Goal: Information Seeking & Learning: Check status

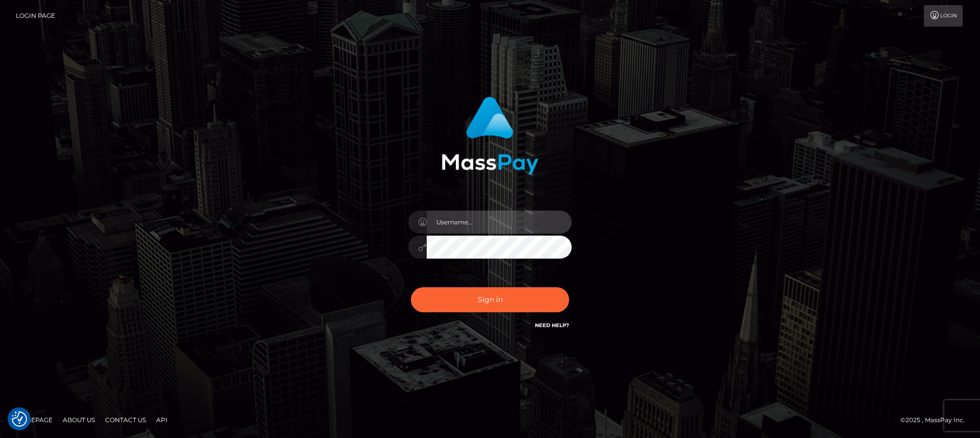
type input "nt.es"
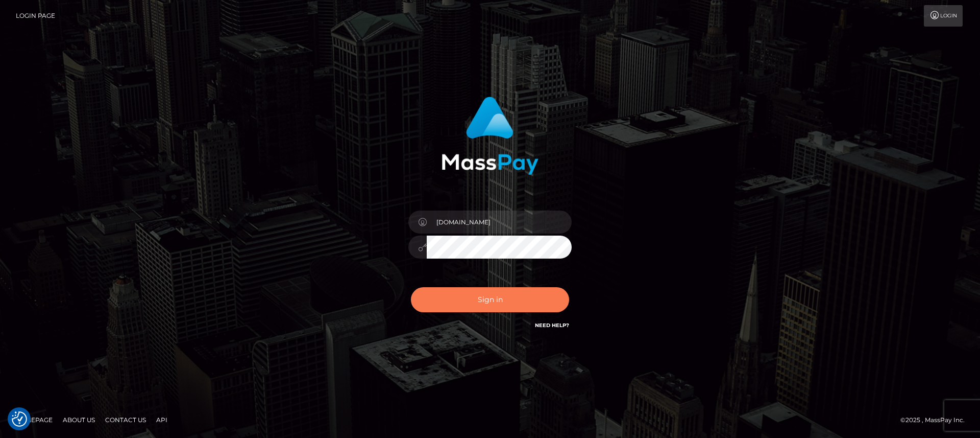
click at [489, 308] on button "Sign in" at bounding box center [490, 299] width 158 height 25
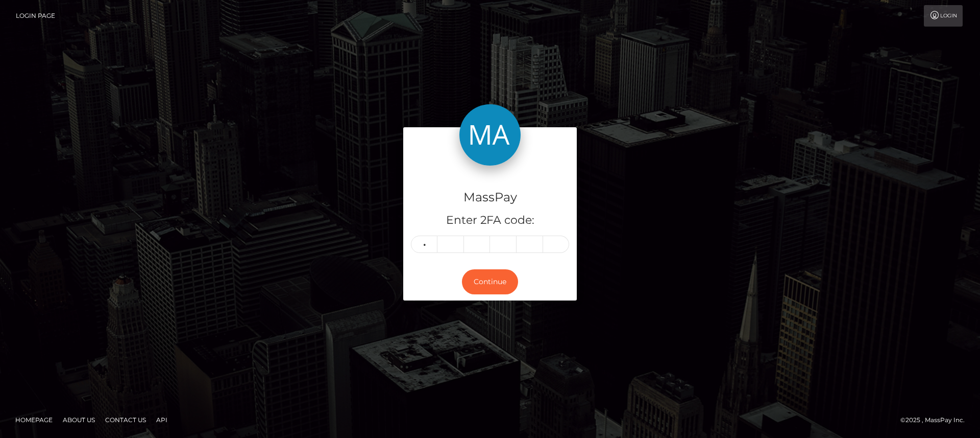
type input "4"
type input "0"
type input "2"
type input "1"
type input "7"
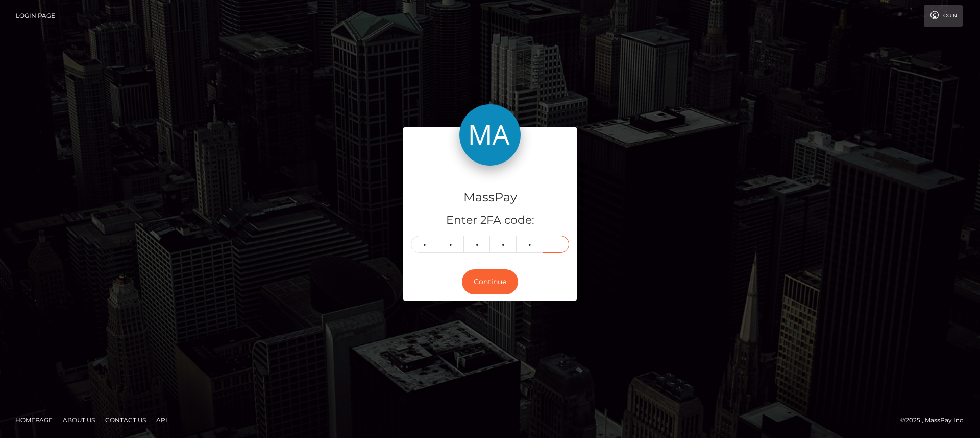
type input "8"
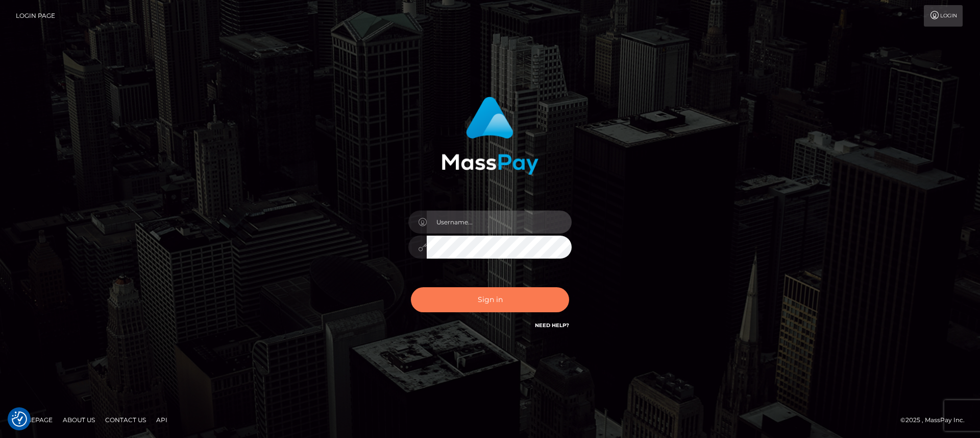
type input "nt.es"
click at [471, 292] on button "Sign in" at bounding box center [490, 299] width 158 height 25
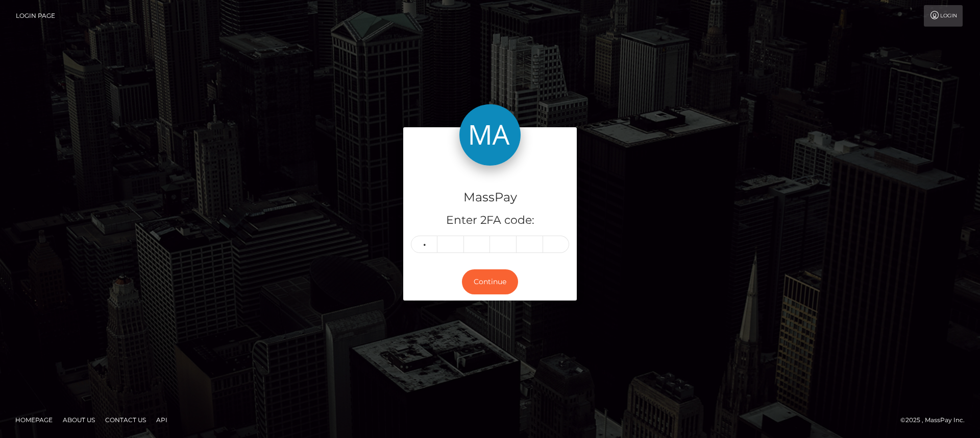
type input "6"
type input "8"
type input "4"
type input "7"
type input "9"
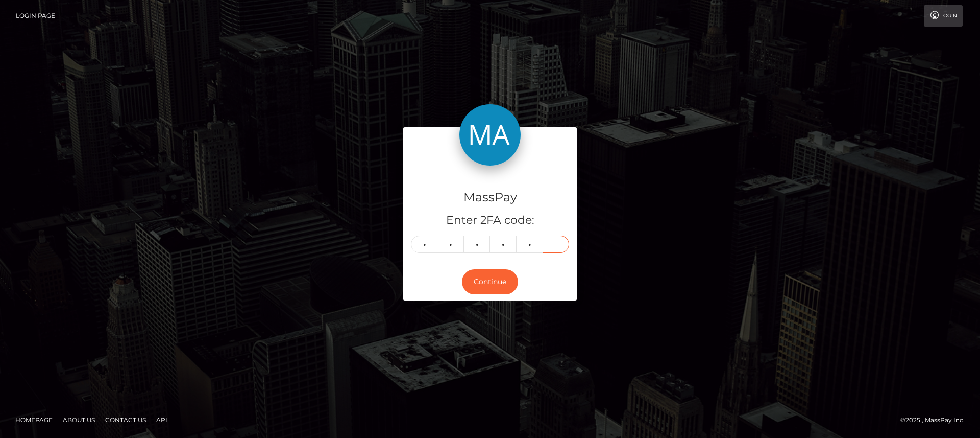
type input "4"
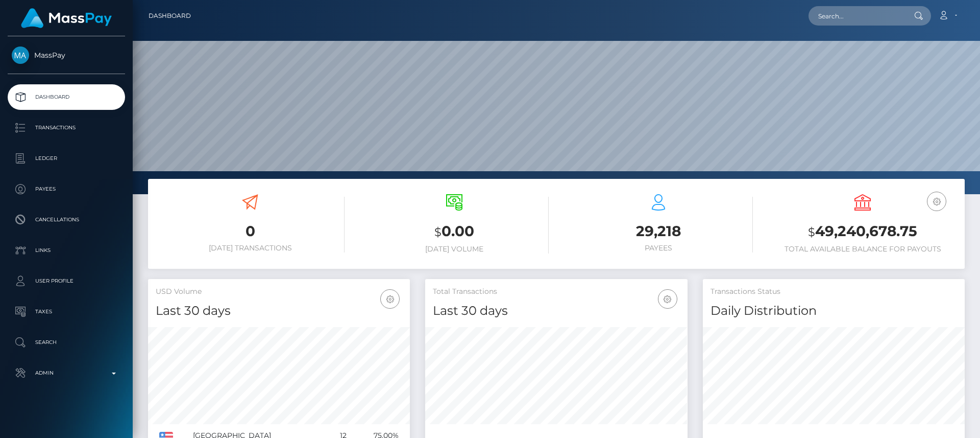
scroll to position [181, 262]
click at [876, 13] on input "text" at bounding box center [857, 15] width 96 height 19
paste input "[EMAIL_ADDRESS][DOMAIN_NAME]"
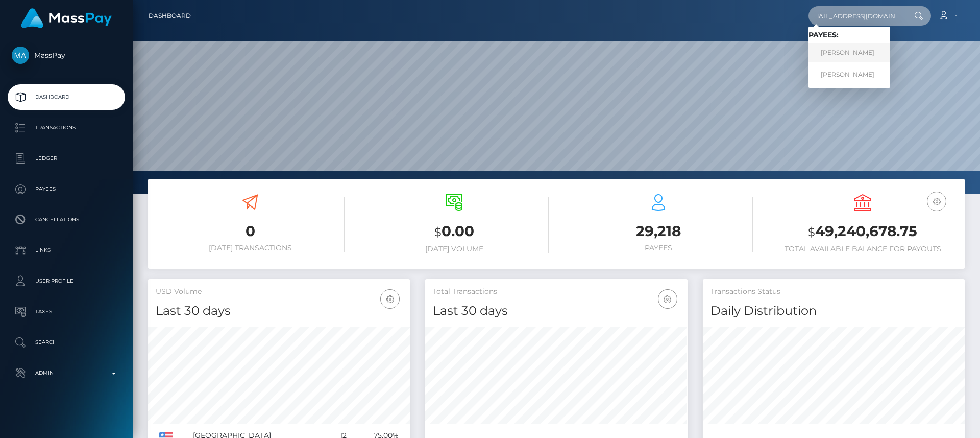
type input "[EMAIL_ADDRESS][DOMAIN_NAME]"
click at [859, 49] on link "AHMED JAIEM" at bounding box center [850, 52] width 82 height 19
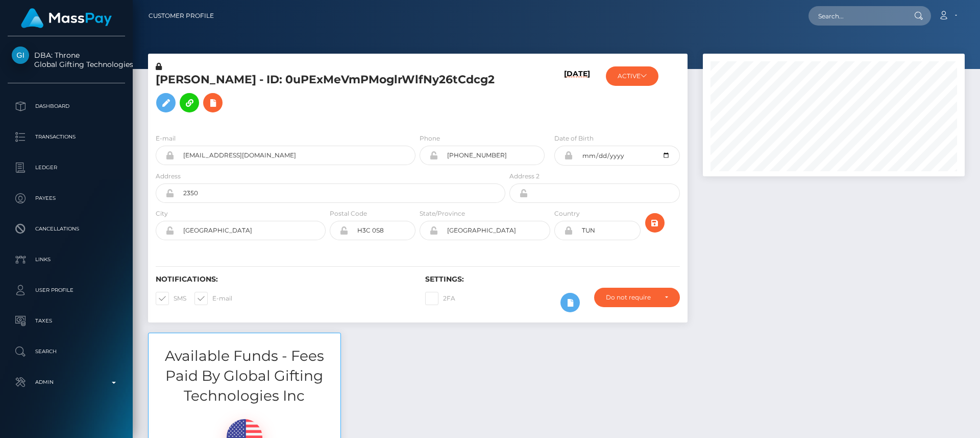
scroll to position [123, 262]
click at [353, 113] on h5 "[PERSON_NAME] - ID: 0uPExMeVmPMoglrWlfNy26tCdcg2" at bounding box center [328, 94] width 344 height 45
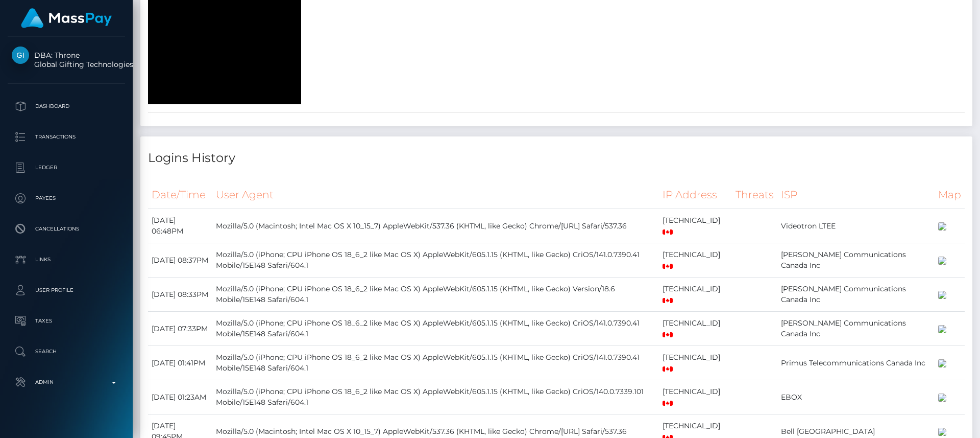
scroll to position [0, 0]
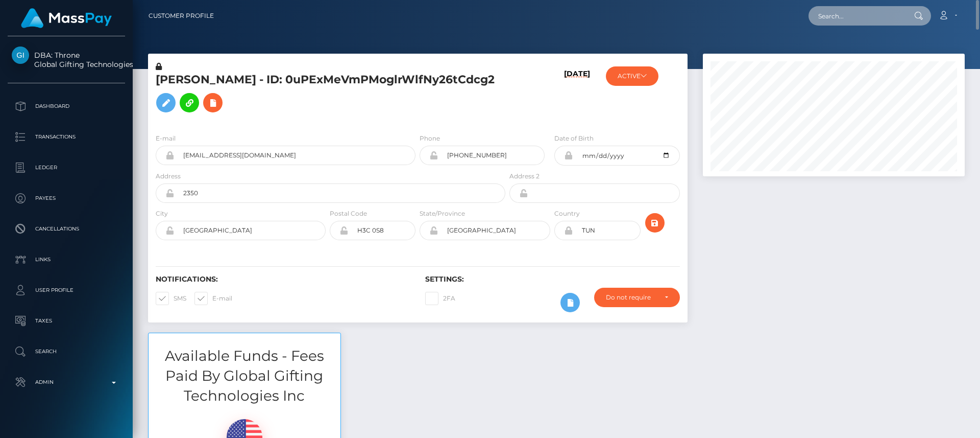
click at [857, 13] on input "text" at bounding box center [857, 15] width 96 height 19
type input "v"
paste input "[PERSON_NAME][EMAIL_ADDRESS][DOMAIN_NAME]"
type input "[PERSON_NAME][EMAIL_ADDRESS][DOMAIN_NAME]"
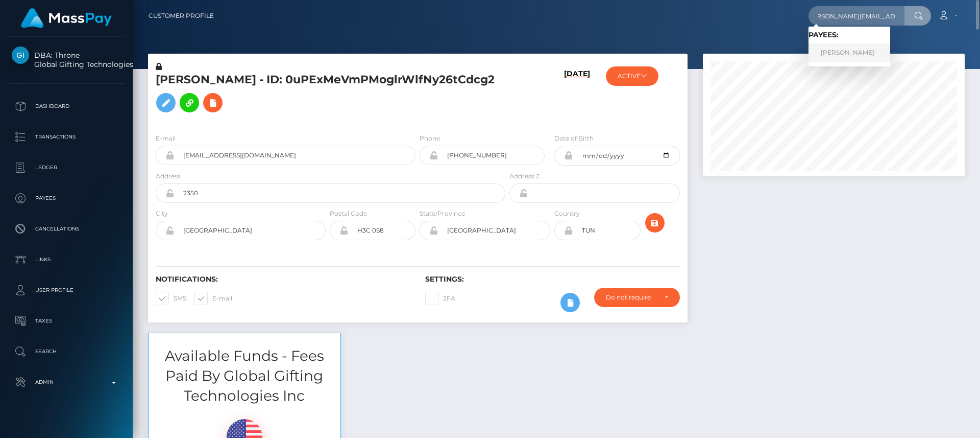
scroll to position [0, 0]
click at [868, 54] on link "[PERSON_NAME]" at bounding box center [850, 52] width 82 height 19
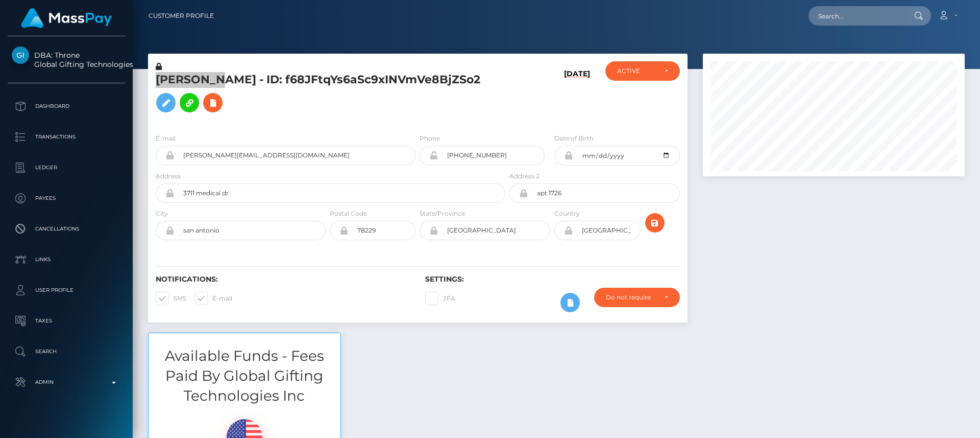
scroll to position [123, 262]
click at [353, 352] on div "Available Funds - Fees Paid By Global Gifting Technologies Inc $0.00 USD Balance" at bounding box center [556, 427] width 832 height 190
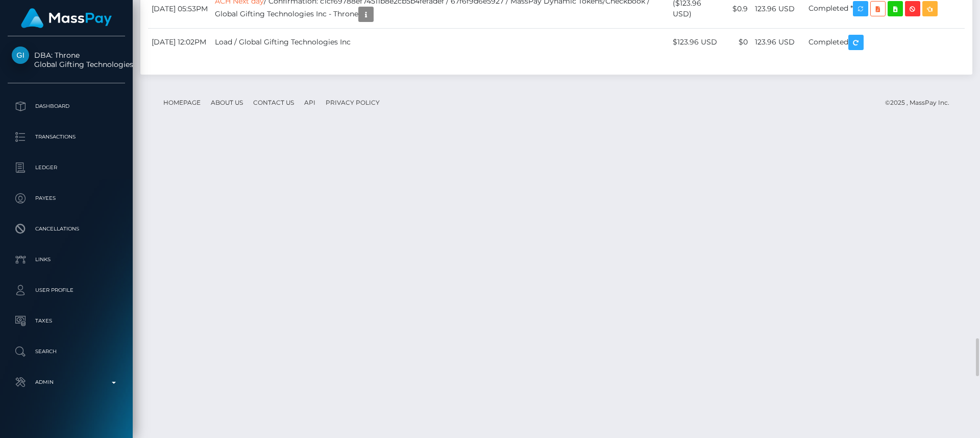
scroll to position [3872, 0]
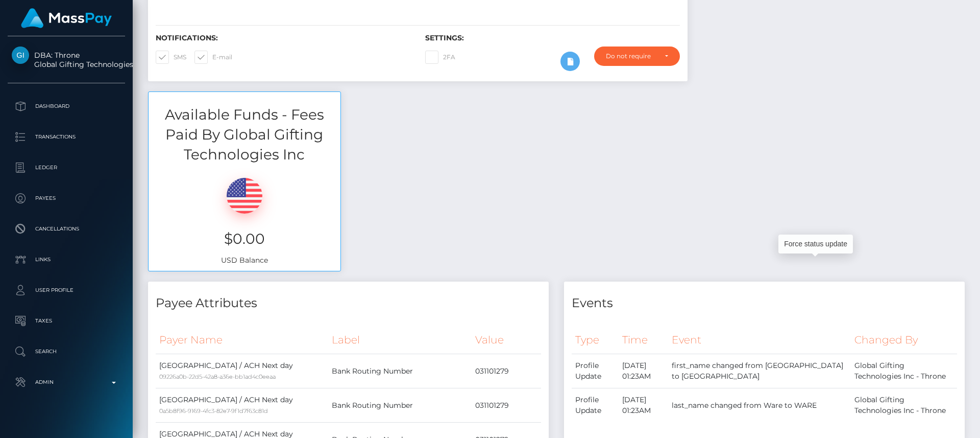
scroll to position [0, 0]
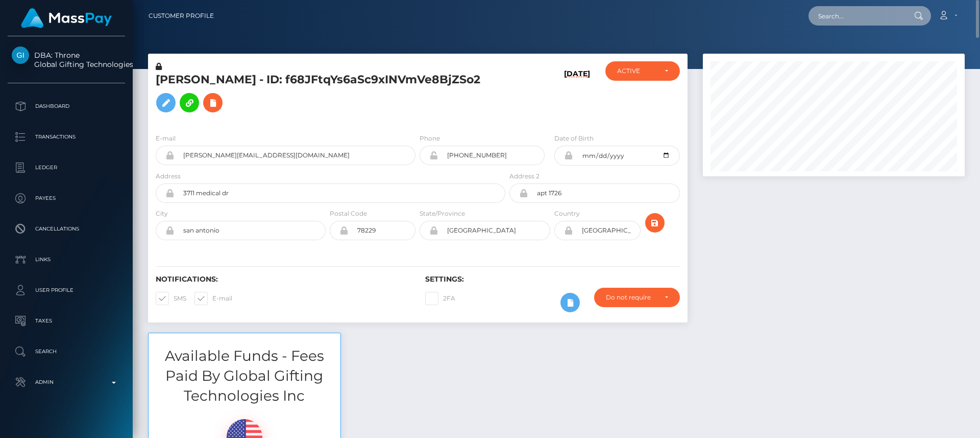
click at [839, 22] on input "text" at bounding box center [857, 15] width 96 height 19
paste input "[PERSON_NAME][EMAIL_ADDRESS][DOMAIN_NAME]"
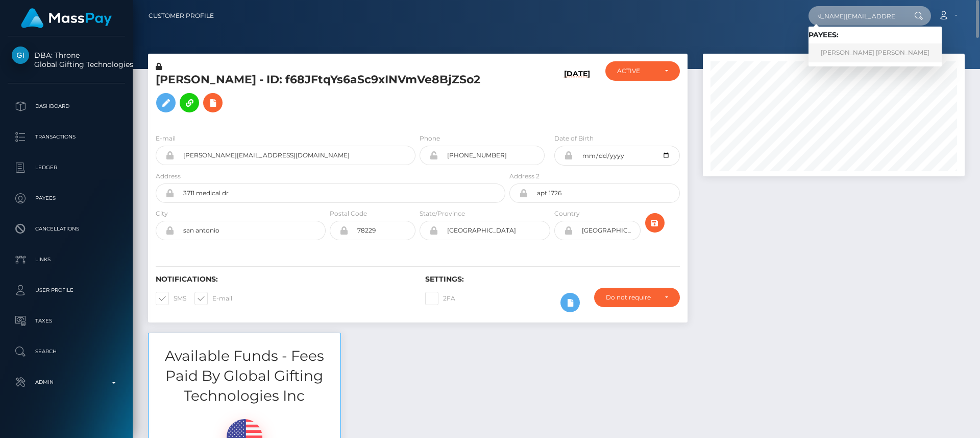
type input "maria.c.pacheco91@hotmail.com"
click at [857, 55] on link "MARIA CAROLINA PACHECO" at bounding box center [875, 52] width 133 height 19
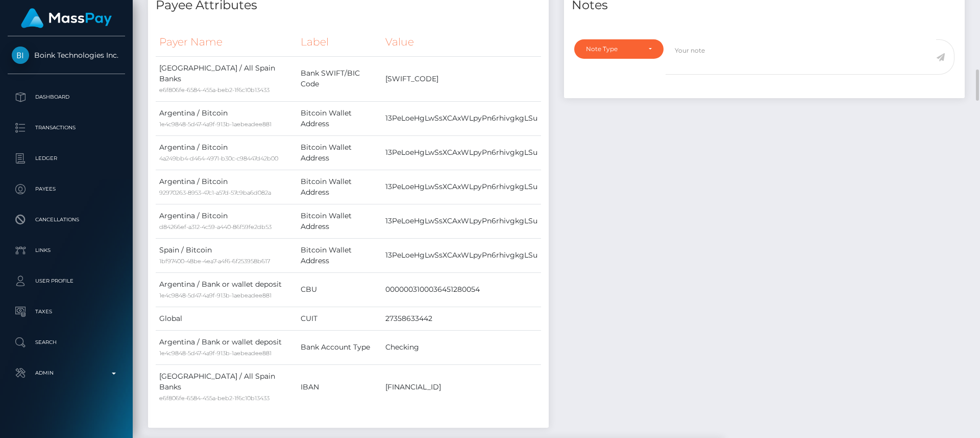
scroll to position [530, 0]
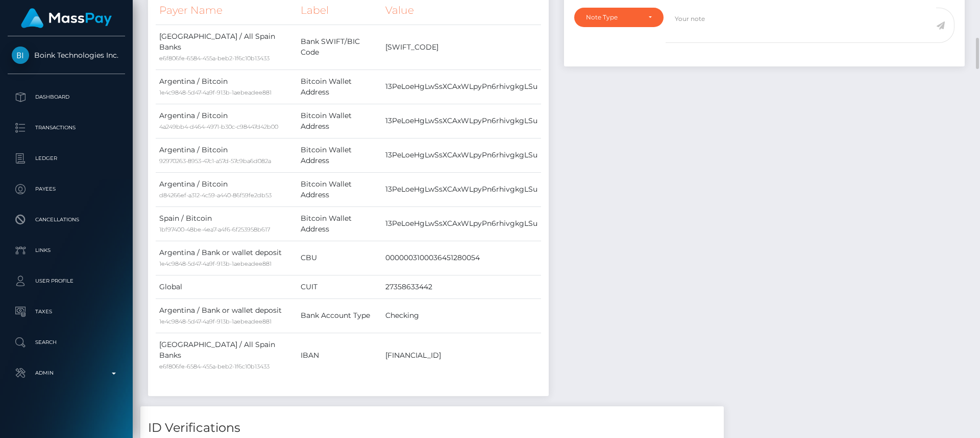
click at [257, 157] on small "92970263-8953-47c1-a57d-57c9ba6d082a" at bounding box center [215, 160] width 112 height 7
click at [644, 207] on div "Notes Note Type Compliance Clear Compliance General Note Type" at bounding box center [765, 178] width 416 height 453
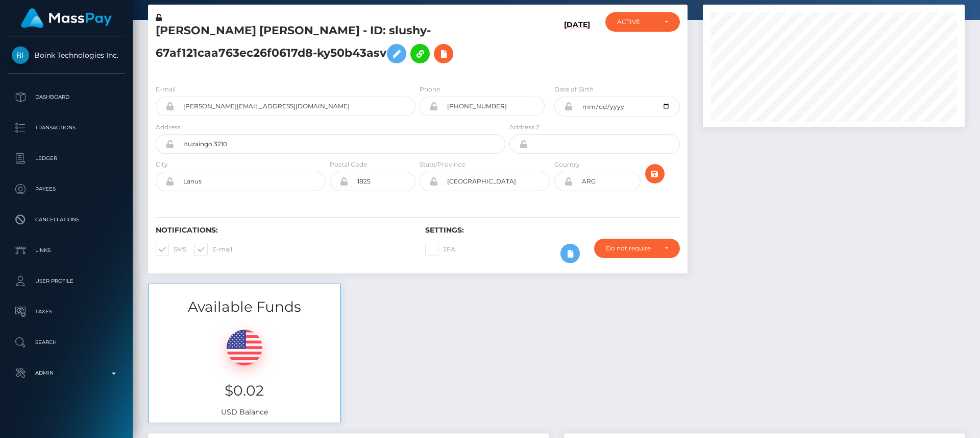
scroll to position [0, 0]
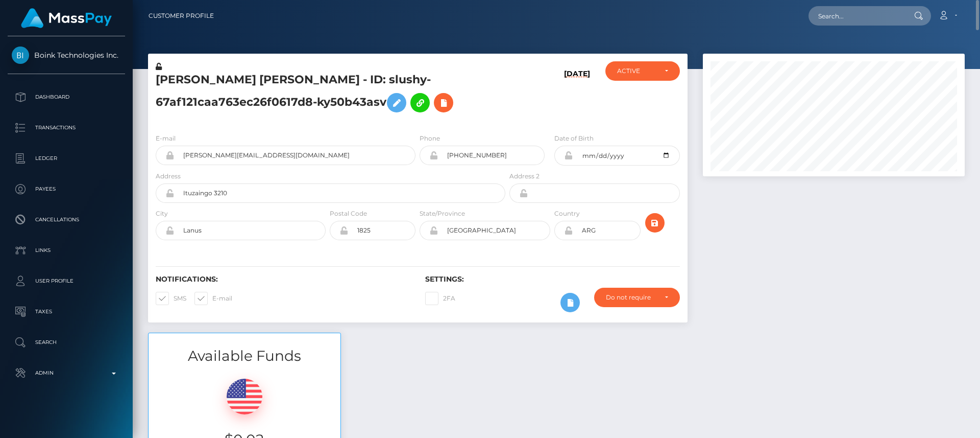
click at [175, 86] on h5 "MARIA CAROLINA PACHECO - ID: slushy-67af121caa763ec26f0617d8-ky50b43asv" at bounding box center [328, 94] width 344 height 45
click at [175, 80] on h5 "MARIA CAROLINA PACHECO - ID: slushy-67af121caa763ec26f0617d8-ky50b43asv" at bounding box center [328, 94] width 344 height 45
copy h5 "MARIA"
click at [361, 367] on div "Available Funds $0.02 USD Balance" at bounding box center [556, 407] width 832 height 150
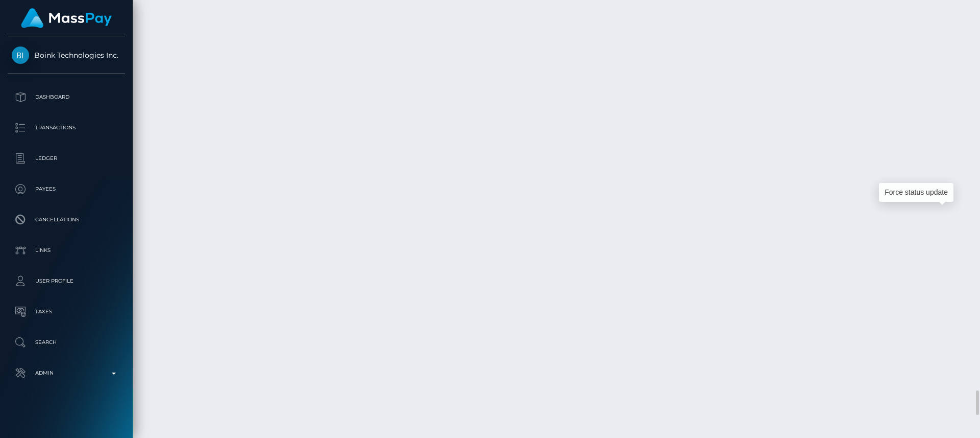
scroll to position [123, 262]
click at [935, 195] on div "Force status update" at bounding box center [916, 192] width 75 height 19
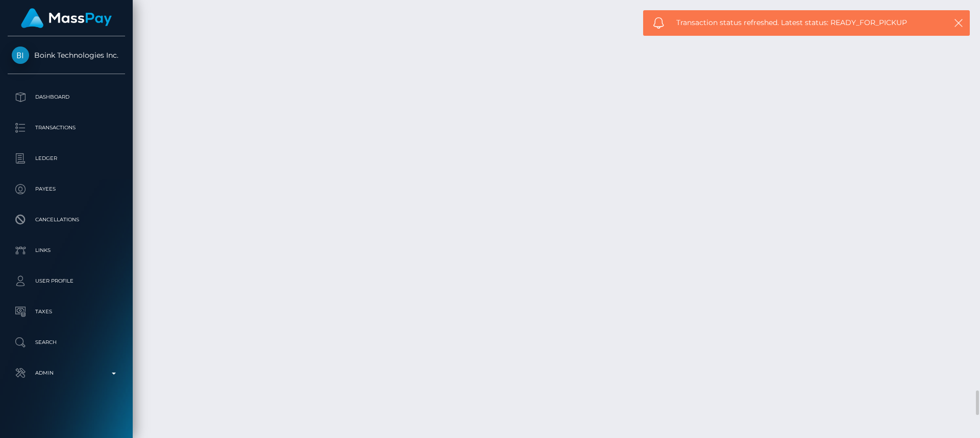
drag, startPoint x: 209, startPoint y: 228, endPoint x: 151, endPoint y: 226, distance: 58.2
copy td "October 4, 2025"
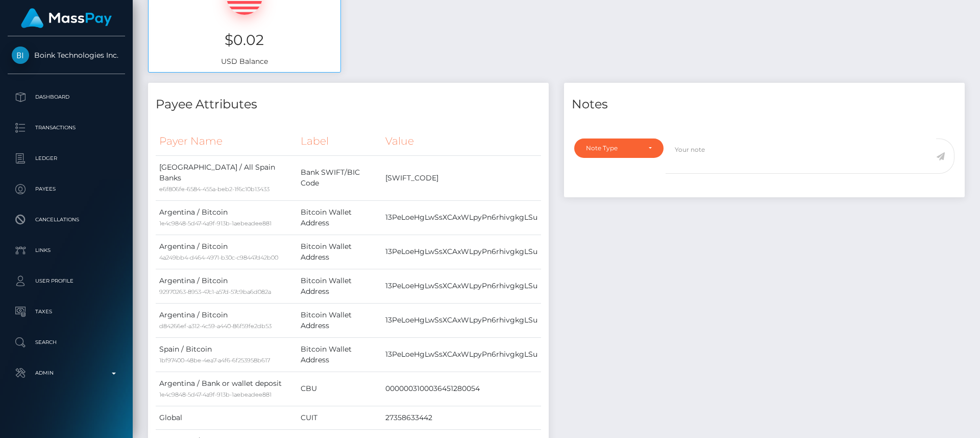
scroll to position [0, 0]
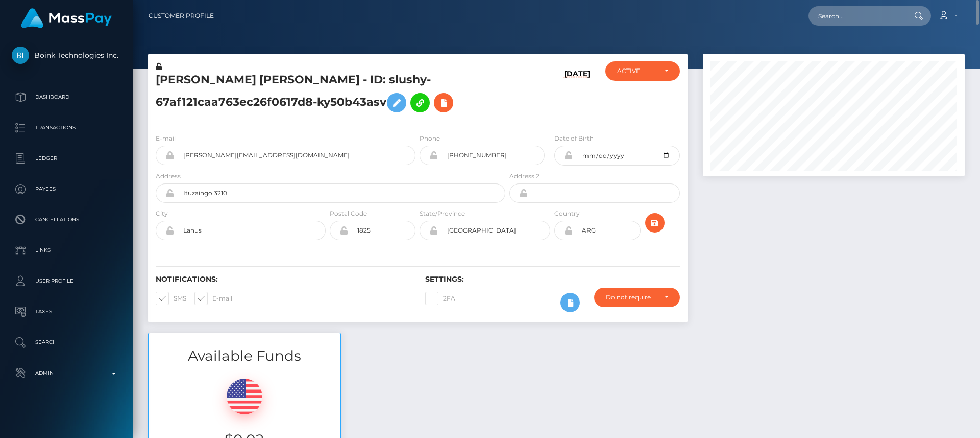
click at [835, 27] on nav "Customer Profile Loading... Loading... Account" at bounding box center [557, 16] width 848 height 32
click at [837, 18] on input "text" at bounding box center [857, 15] width 96 height 19
paste input "sacredlotussteps@gmail.com"
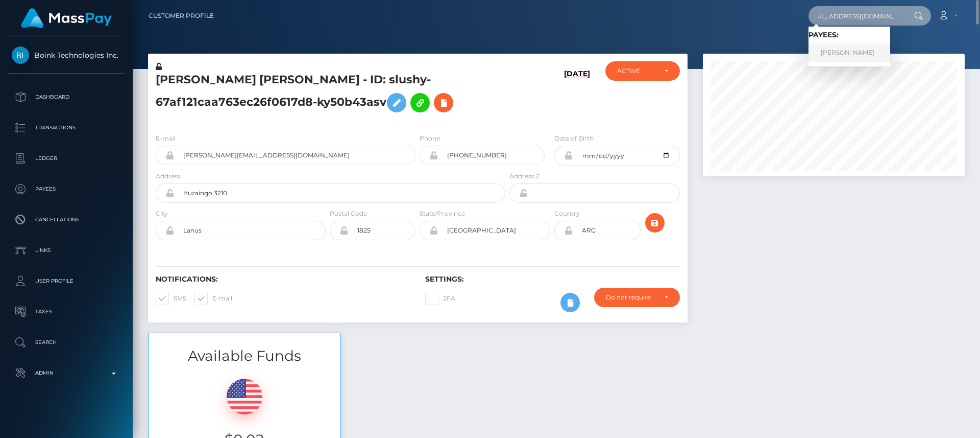
type input "sacredlotussteps@gmail.com"
click at [834, 51] on link "Annik Beaupre" at bounding box center [850, 52] width 82 height 19
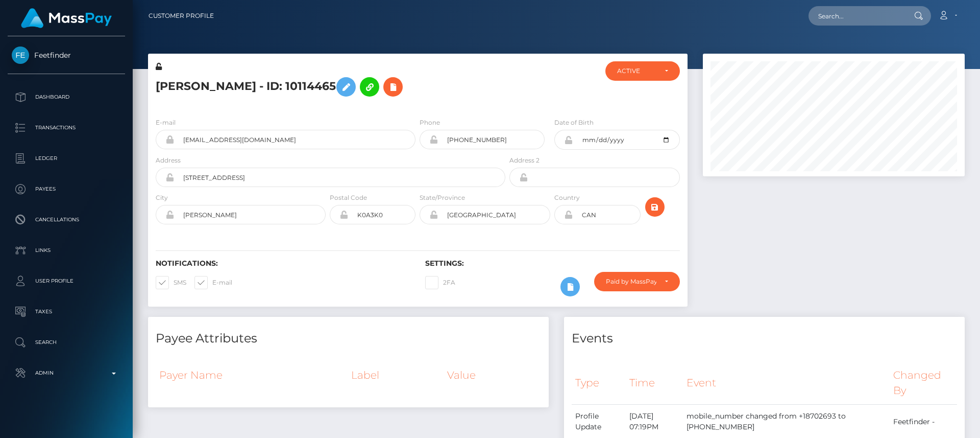
scroll to position [123, 262]
click at [323, 21] on div "Loading... Loading... Account Edit Profile Logout" at bounding box center [593, 15] width 742 height 21
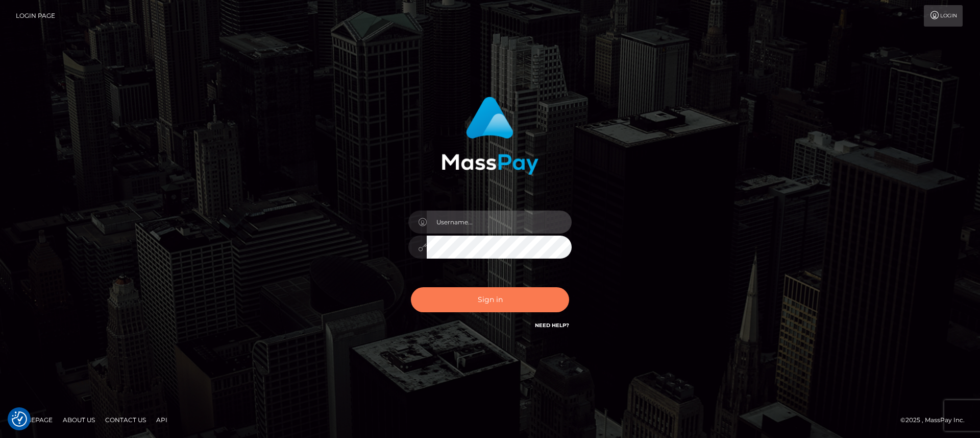
type input "[DOMAIN_NAME]"
click at [445, 292] on button "Sign in" at bounding box center [490, 299] width 158 height 25
type input "[DOMAIN_NAME]"
click at [445, 292] on button "Sign in" at bounding box center [490, 299] width 158 height 25
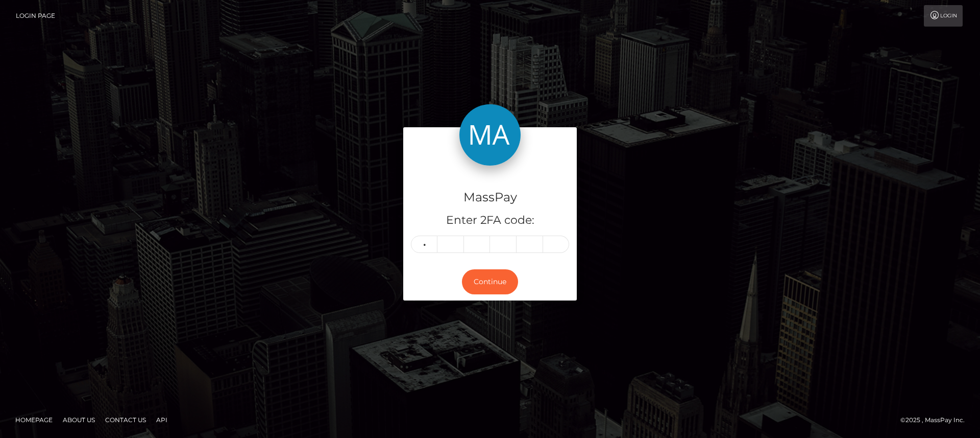
type input "1"
type input "6"
type input "8"
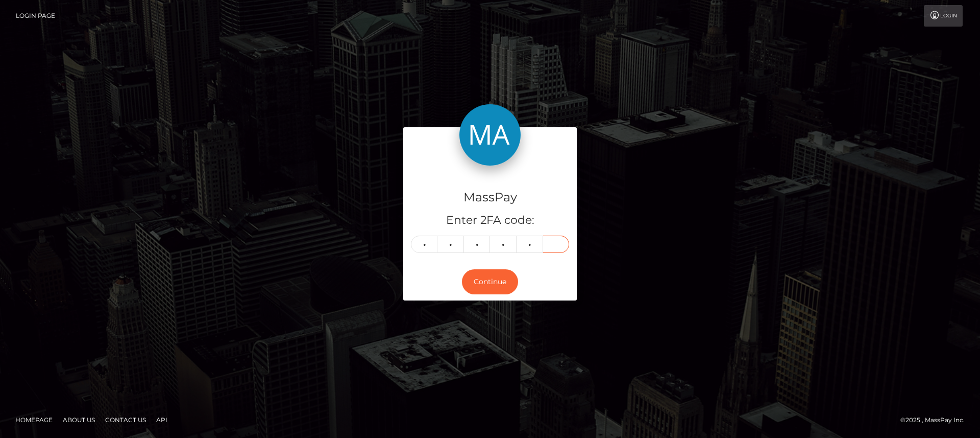
type input "7"
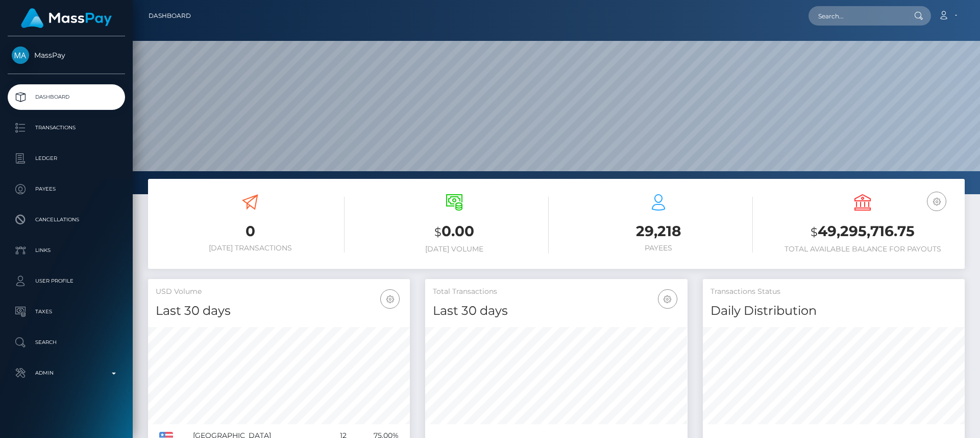
scroll to position [181, 262]
click at [841, 13] on input "text" at bounding box center [857, 15] width 96 height 19
paste input "[EMAIL_ADDRESS][DOMAIN_NAME]"
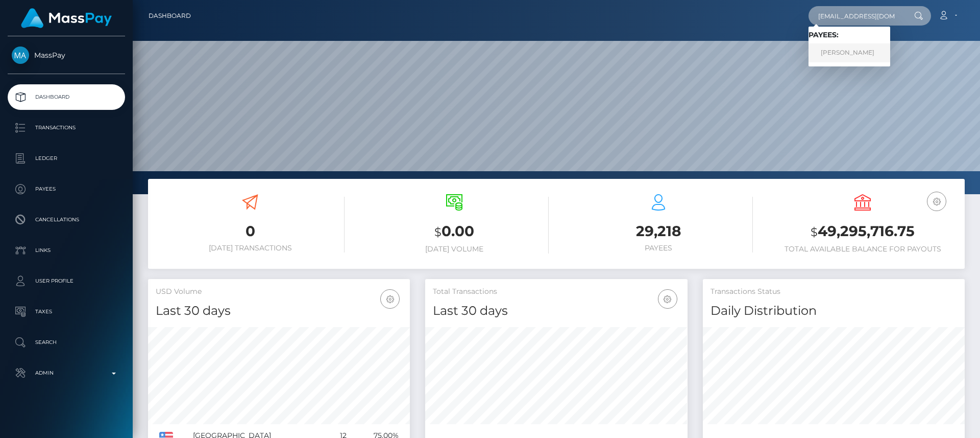
type input "[EMAIL_ADDRESS][DOMAIN_NAME]"
click at [832, 48] on link "Leanne Winter" at bounding box center [850, 52] width 82 height 19
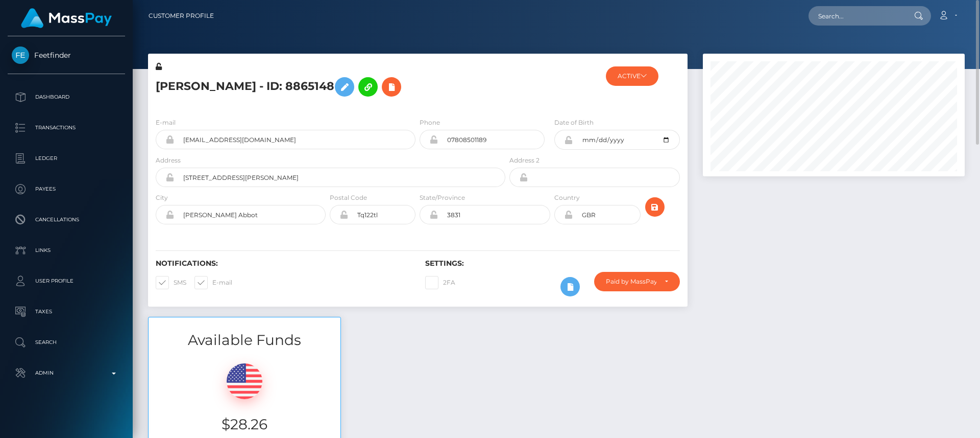
click at [180, 88] on h5 "Leanne Winter - ID: 8865148" at bounding box center [328, 87] width 344 height 30
copy h5 "Leanne"
drag, startPoint x: 275, startPoint y: 417, endPoint x: 219, endPoint y: 427, distance: 57.0
click at [219, 427] on h3 "$28.26" at bounding box center [244, 424] width 177 height 20
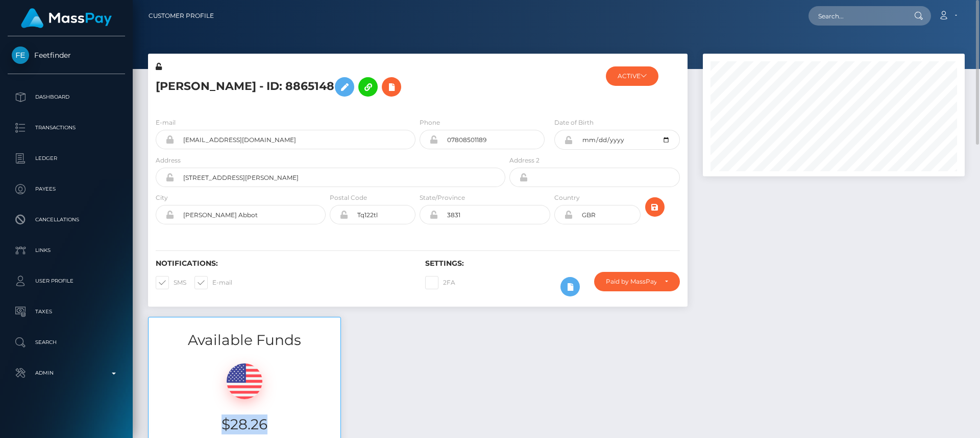
copy h3 "$28.26"
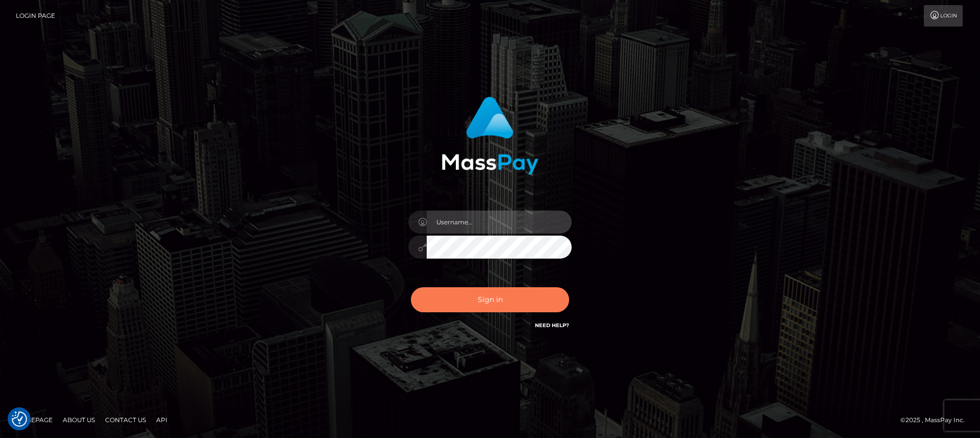
type input "nt.es"
click at [466, 298] on button "Sign in" at bounding box center [490, 299] width 158 height 25
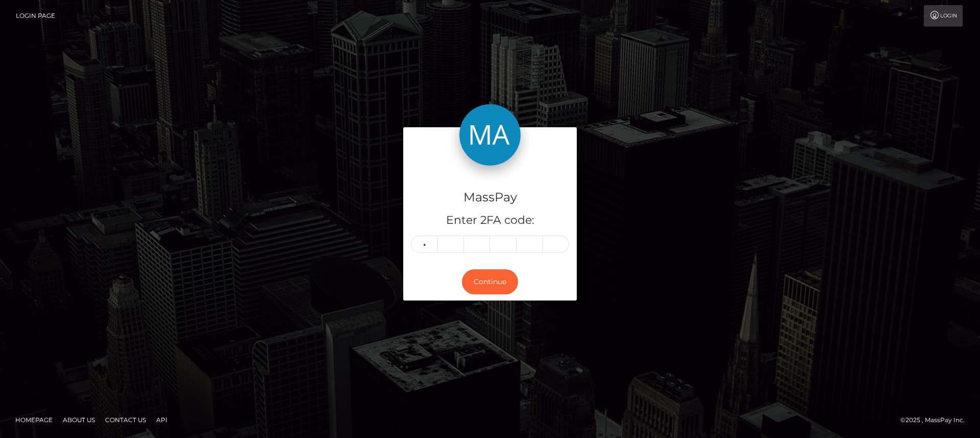
type input "3"
type input "5"
type input "6"
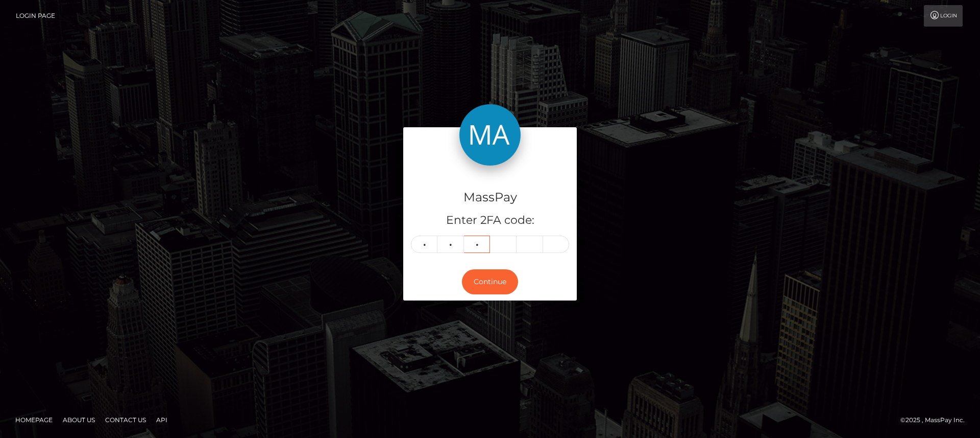
type input "5"
type input "9"
type input "5"
type input "1"
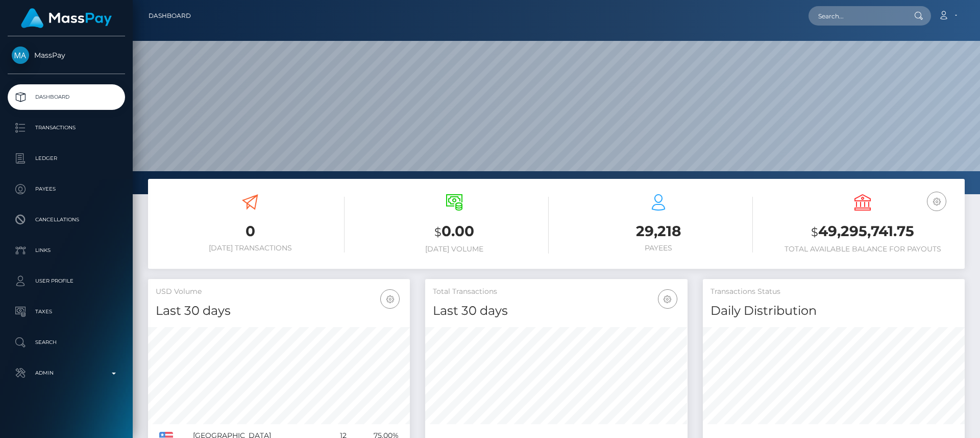
scroll to position [181, 262]
click at [871, 10] on input "text" at bounding box center [857, 15] width 96 height 19
paste input "jbvf2907@gmail.com"
type input "jbvf2907@gmail.com"
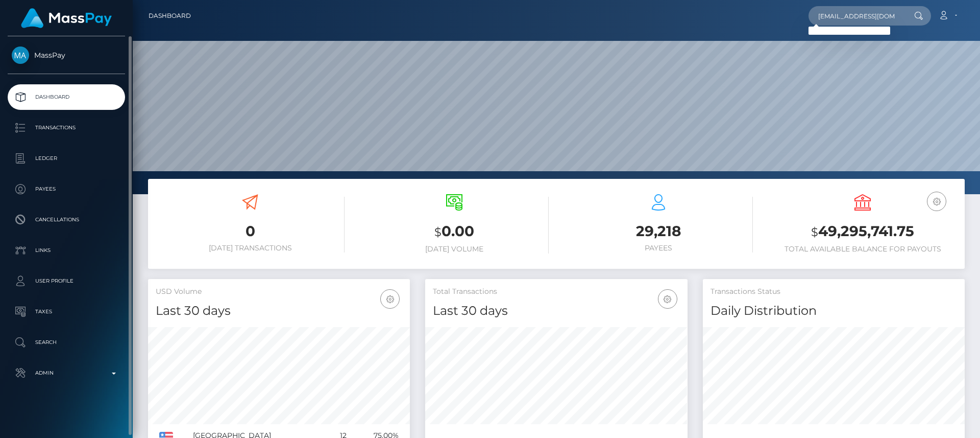
drag, startPoint x: 64, startPoint y: 359, endPoint x: 64, endPoint y: 354, distance: 5.6
click at [64, 359] on ul "Dashboard Transactions Ledger Payees Cancellations Links Taxes" at bounding box center [66, 234] width 133 height 301
click at [64, 350] on link "Search" at bounding box center [66, 342] width 117 height 26
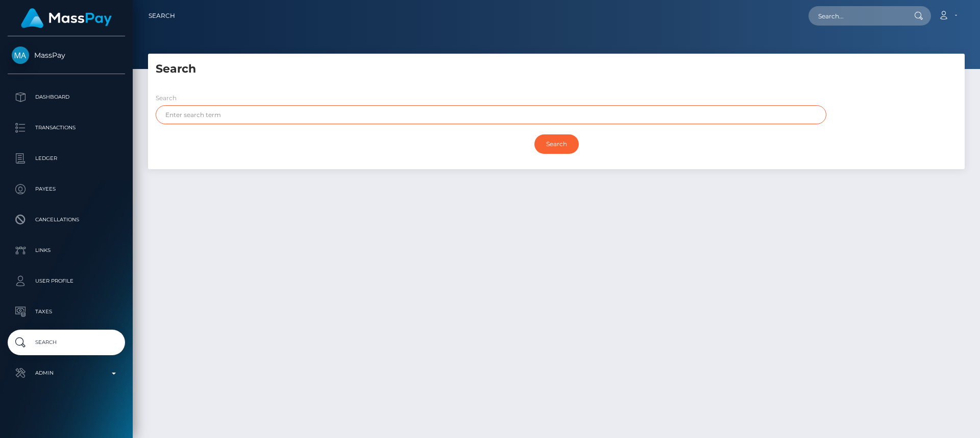
click at [252, 119] on input "text" at bounding box center [491, 114] width 671 height 19
paste input "[PERSON_NAME]"
click at [566, 146] on input "Search" at bounding box center [557, 143] width 44 height 19
click at [392, 114] on input "[PERSON_NAME]" at bounding box center [491, 114] width 671 height 19
click at [535, 134] on input "Search" at bounding box center [557, 143] width 44 height 19
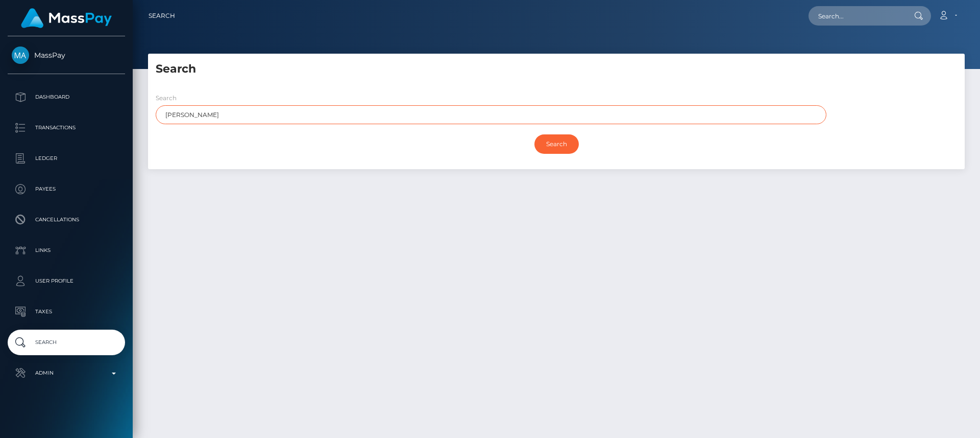
click at [535, 134] on input "Search" at bounding box center [557, 143] width 44 height 19
click at [562, 140] on input "Search" at bounding box center [557, 143] width 44 height 19
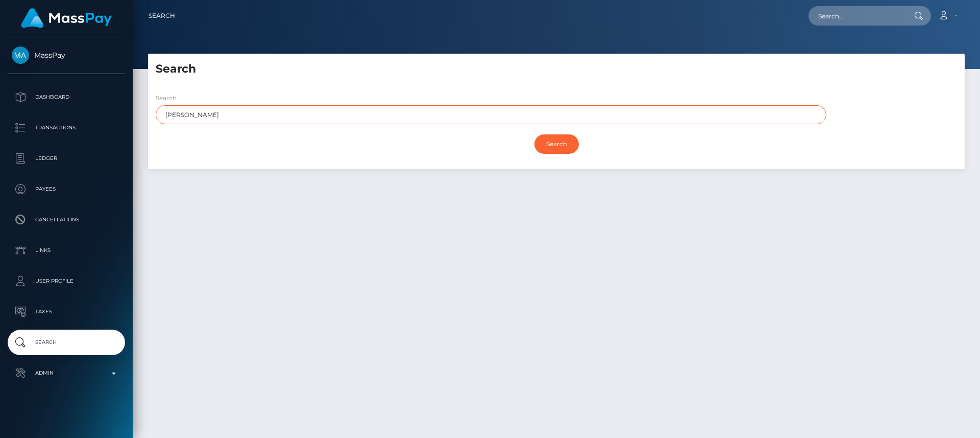
drag, startPoint x: 234, startPoint y: 109, endPoint x: 195, endPoint y: 117, distance: 40.1
click at [195, 117] on input "NGUYEN THU THAO" at bounding box center [491, 114] width 671 height 19
click at [576, 142] on input "Search" at bounding box center [557, 143] width 44 height 19
click at [552, 142] on input "Search" at bounding box center [557, 143] width 44 height 19
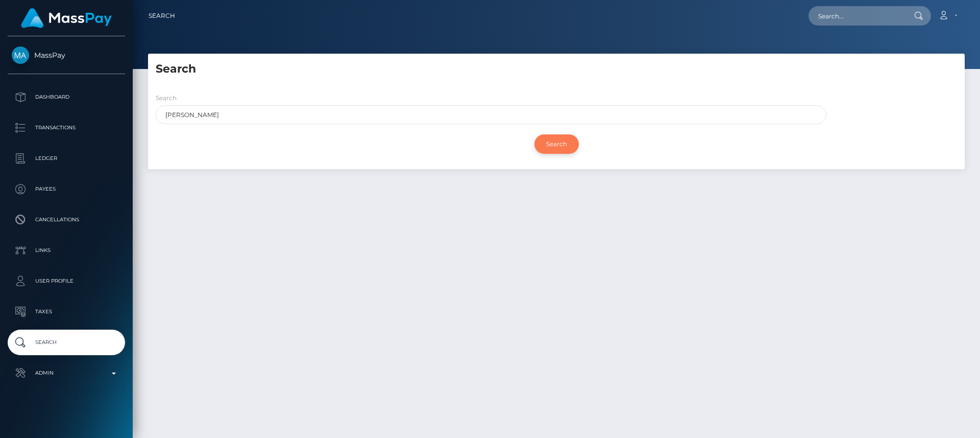
click at [552, 142] on input "Search" at bounding box center [557, 143] width 44 height 19
click at [552, 143] on input "Search" at bounding box center [557, 143] width 44 height 19
click at [516, 106] on input "NGUYEN" at bounding box center [491, 114] width 671 height 19
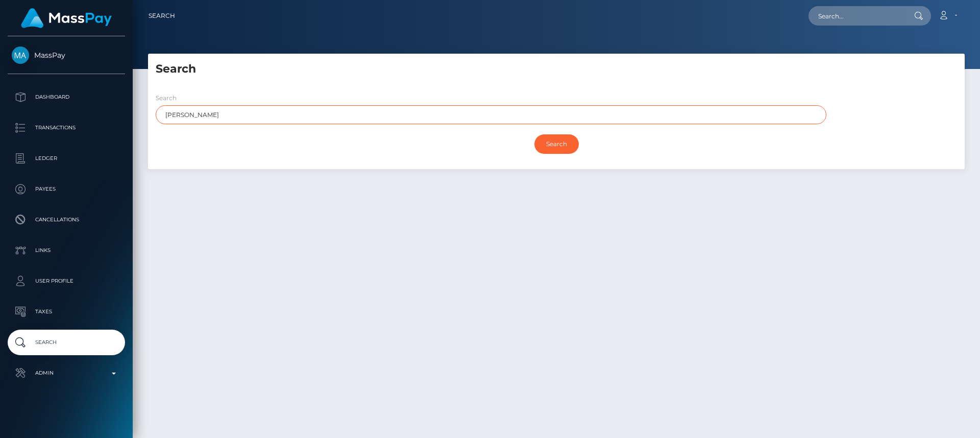
type input "NGUYEN"
click at [535, 134] on input "Search" at bounding box center [557, 143] width 44 height 19
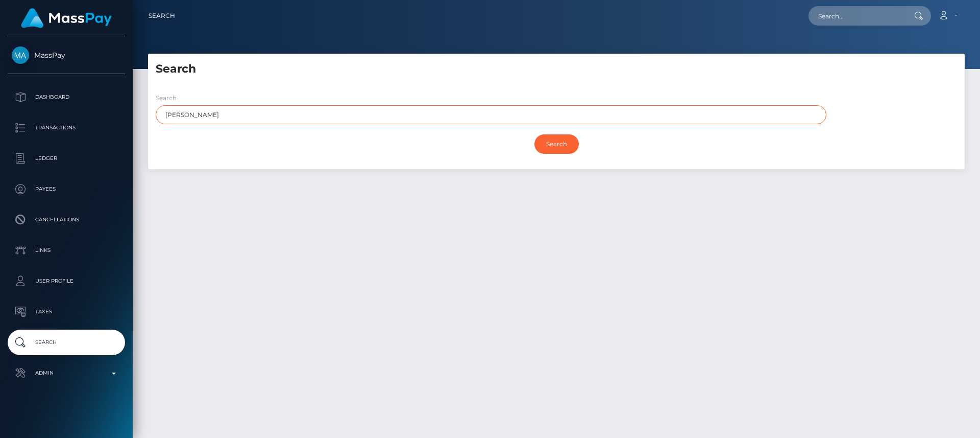
click at [535, 134] on input "Search" at bounding box center [557, 143] width 44 height 19
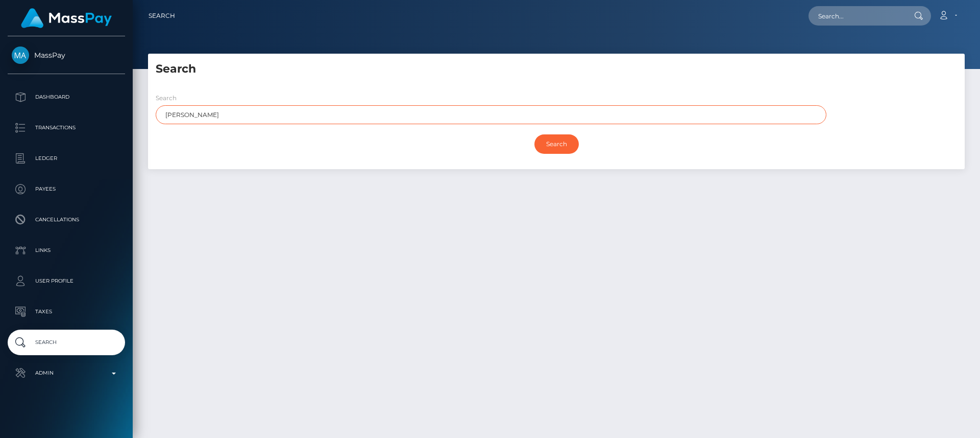
click at [535, 134] on input "Search" at bounding box center [557, 143] width 44 height 19
click at [573, 141] on input "Search" at bounding box center [557, 143] width 44 height 19
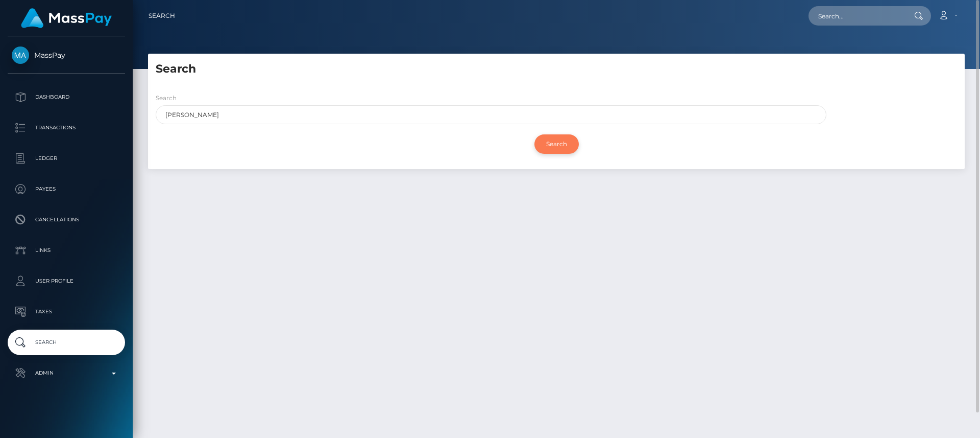
click at [573, 141] on input "Search" at bounding box center [557, 143] width 44 height 19
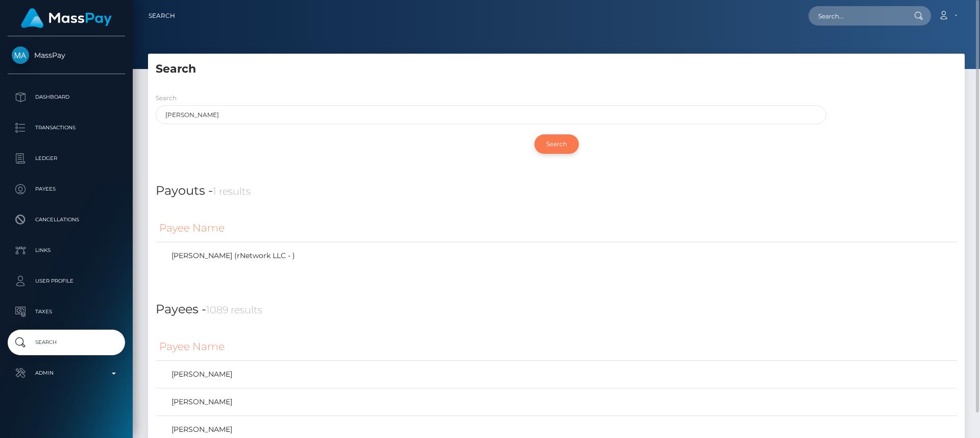
click at [573, 141] on input "Search" at bounding box center [557, 143] width 44 height 19
click at [345, 198] on h4 "Payouts - 1 results" at bounding box center [557, 191] width 802 height 18
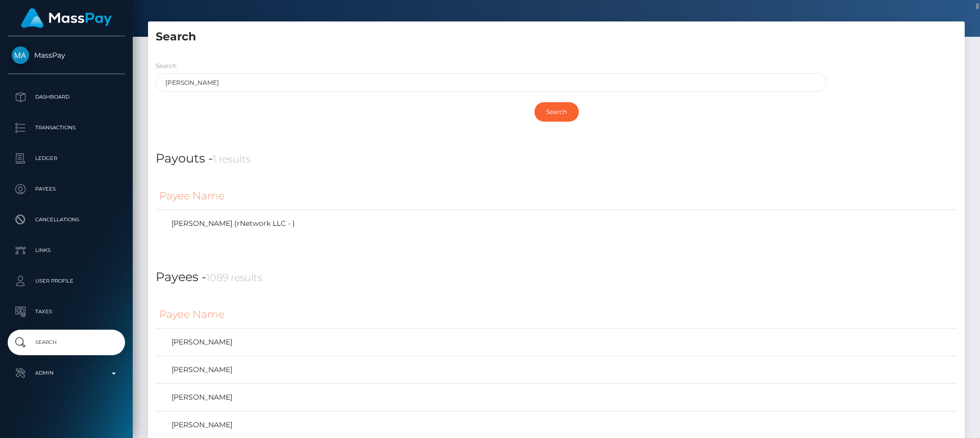
scroll to position [35, 0]
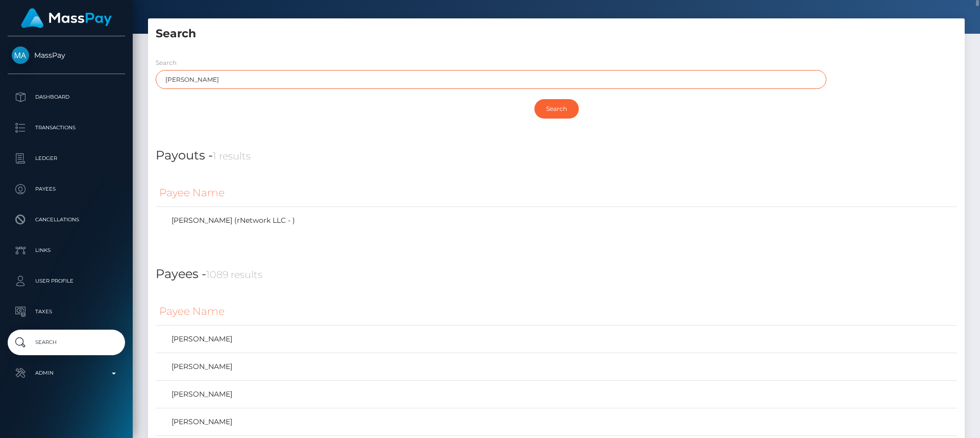
click at [180, 78] on input "NGUYEN" at bounding box center [491, 79] width 671 height 19
drag, startPoint x: 180, startPoint y: 77, endPoint x: 186, endPoint y: 60, distance: 18.2
click at [186, 60] on div "Search NGUYEN" at bounding box center [491, 73] width 671 height 32
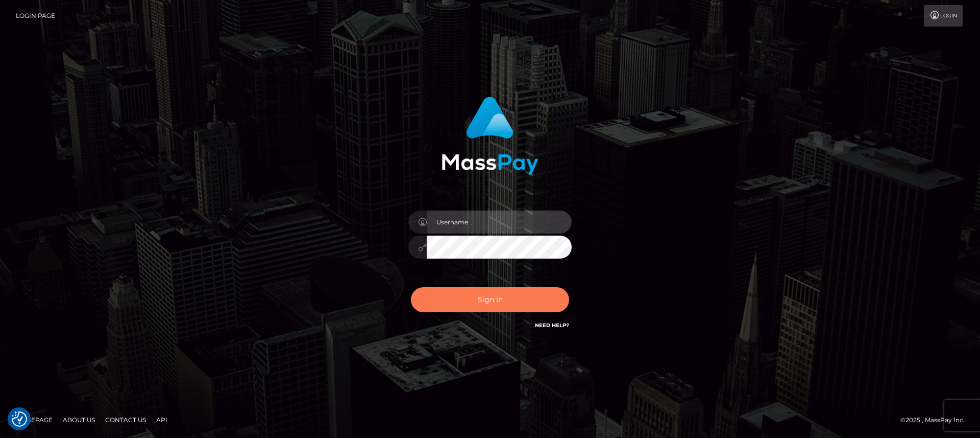
type input "[DOMAIN_NAME]"
click at [475, 288] on button "Sign in" at bounding box center [490, 299] width 158 height 25
type input "[DOMAIN_NAME]"
click at [475, 288] on button "Sign in" at bounding box center [490, 299] width 158 height 25
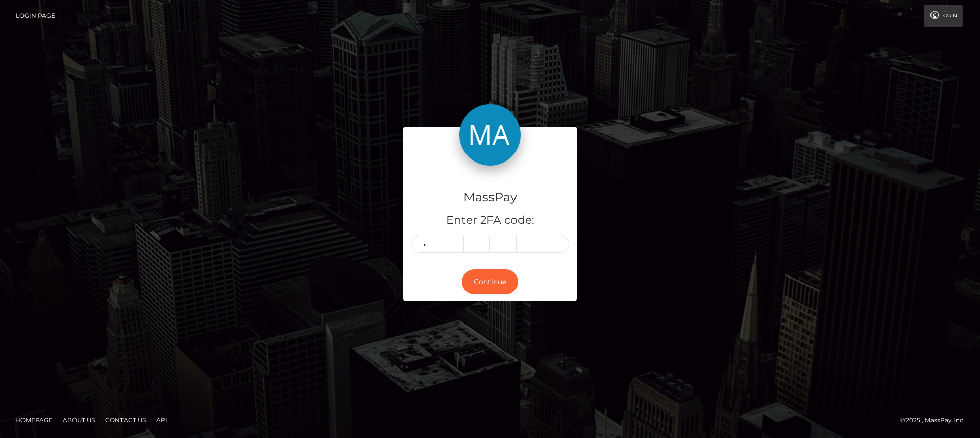
type input "3"
type input "2"
type input "1"
type input "6"
type input "4"
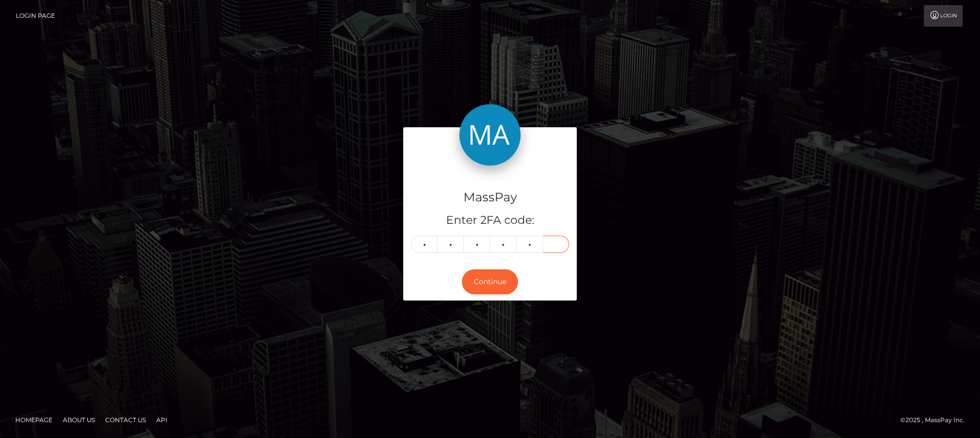
type input "5"
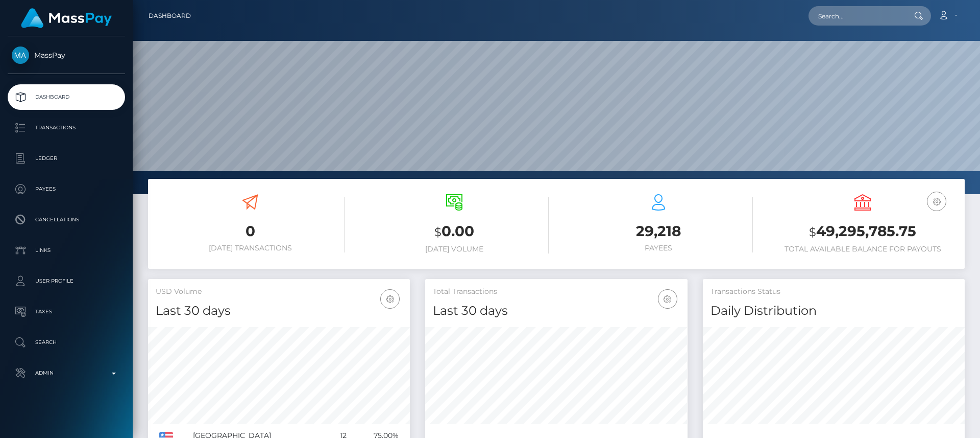
scroll to position [181, 262]
click at [892, 16] on input "text" at bounding box center [857, 15] width 96 height 19
paste input "lunzaidoficial@gmail.com"
click at [920, 16] on icon at bounding box center [918, 16] width 9 height 8
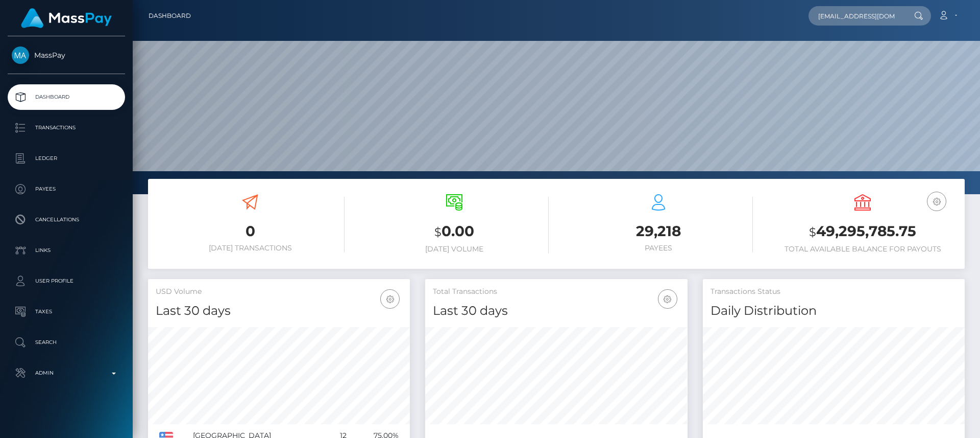
click at [907, 17] on div at bounding box center [918, 15] width 27 height 19
click at [880, 17] on input "lunzaidoficial@gmail.com" at bounding box center [857, 15] width 96 height 19
drag, startPoint x: 849, startPoint y: 26, endPoint x: 848, endPoint y: 20, distance: 5.7
click at [848, 20] on div "lunzaidoficial@gmail.com Loading... Loading..." at bounding box center [870, 15] width 123 height 19
click at [848, 20] on input "lunzaidoficial@gmail.com" at bounding box center [857, 15] width 96 height 19
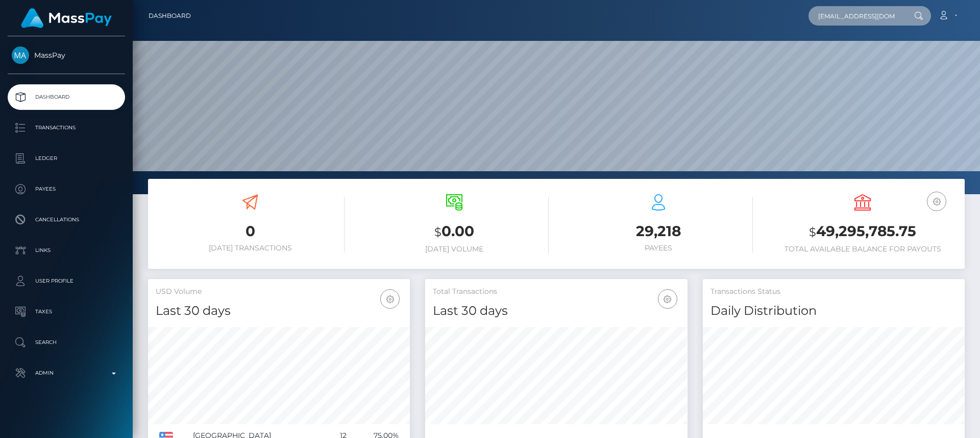
click at [848, 20] on input "lunzaidoficial@gmail.com" at bounding box center [857, 15] width 96 height 19
paste input "carlsuit58"
type input "carlsuit58@gmail.com"
click at [919, 15] on icon at bounding box center [918, 16] width 9 height 8
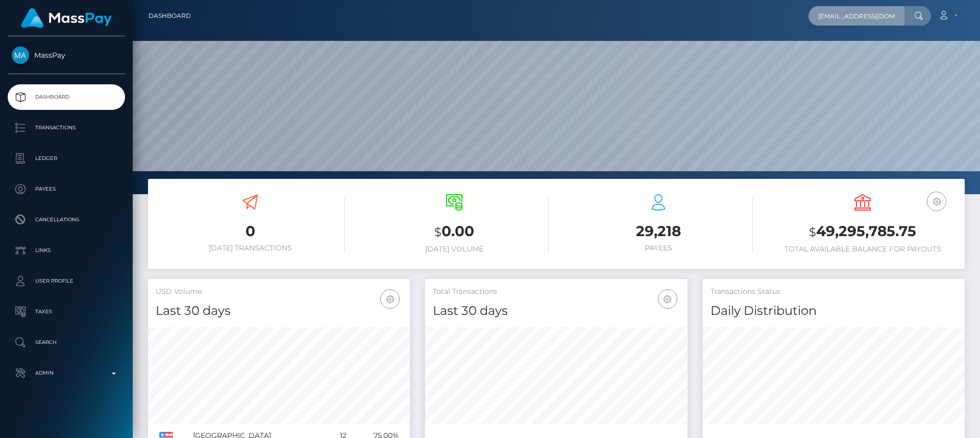
click at [896, 17] on input "carlsuit58@gmail.com" at bounding box center [857, 15] width 96 height 19
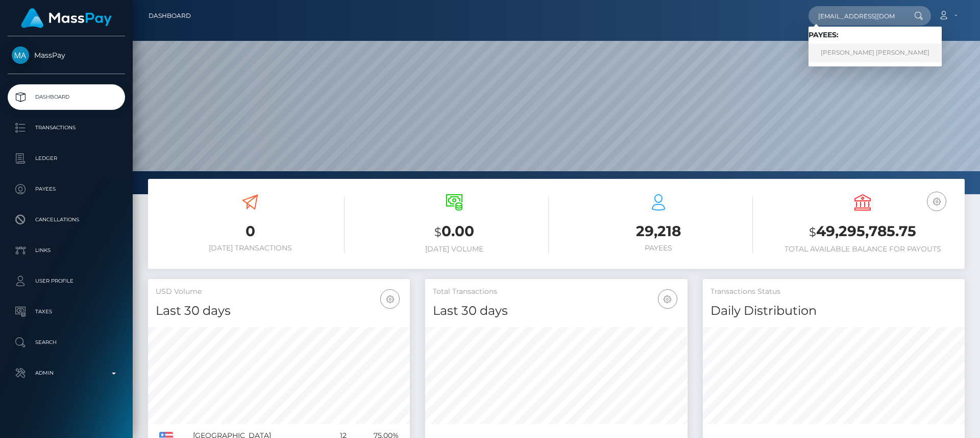
click at [890, 58] on link "HERLAN DIAZ BALLEJOS BALLEJOS" at bounding box center [875, 52] width 133 height 19
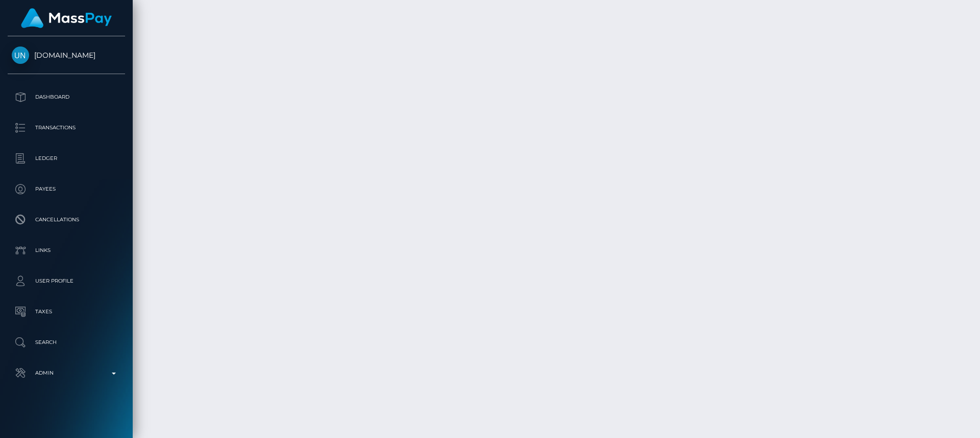
scroll to position [1918, 0]
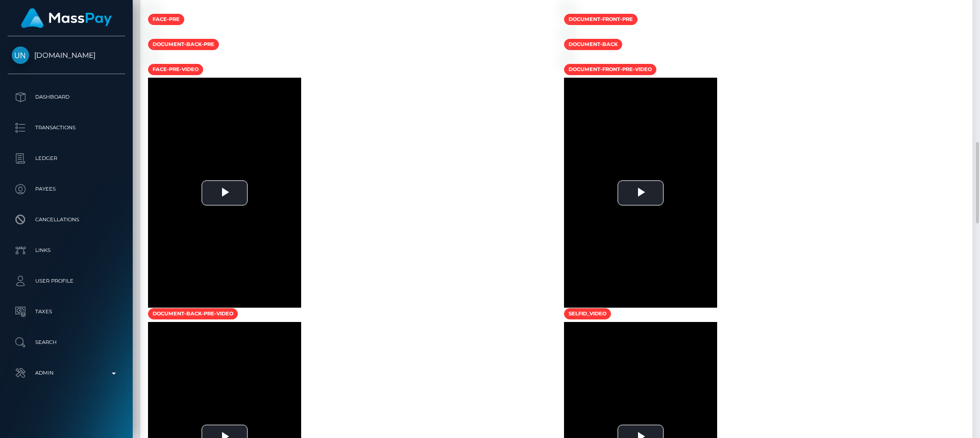
scroll to position [0, 0]
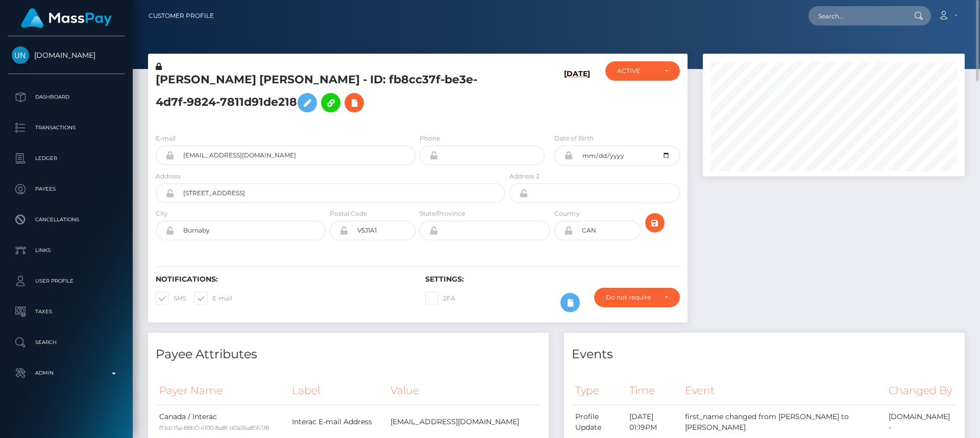
click at [183, 81] on h5 "HERLAN DIAZ BALLEJOS BALLEJOS - ID: fb8cc37f-be3e-4d7f-9824-7811d91de218" at bounding box center [328, 94] width 344 height 45
copy h5 "HERLAN"
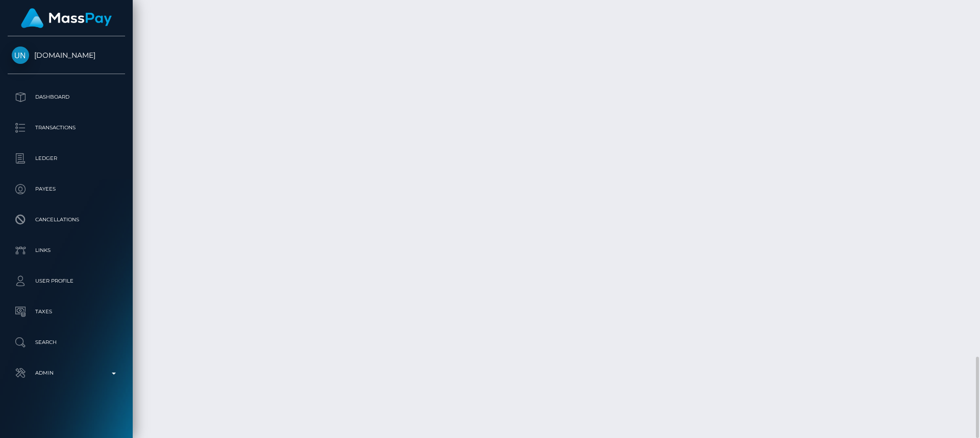
scroll to position [123, 262]
click at [922, 305] on div "Force status update" at bounding box center [916, 308] width 75 height 19
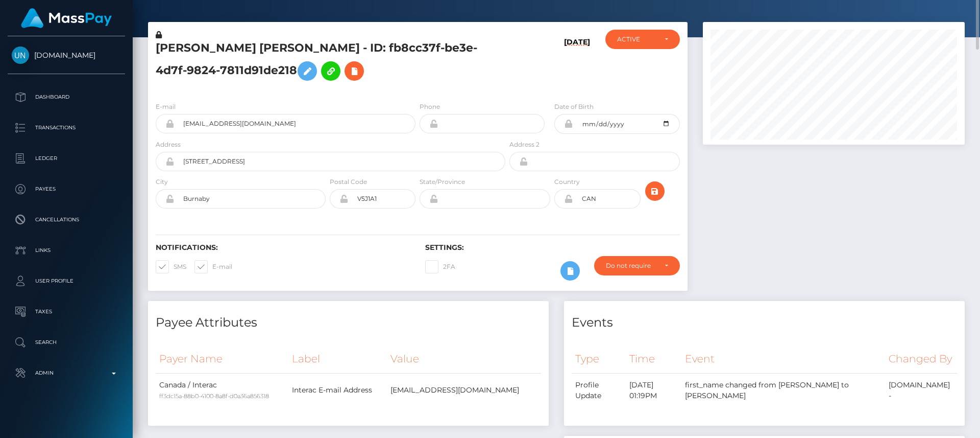
scroll to position [0, 0]
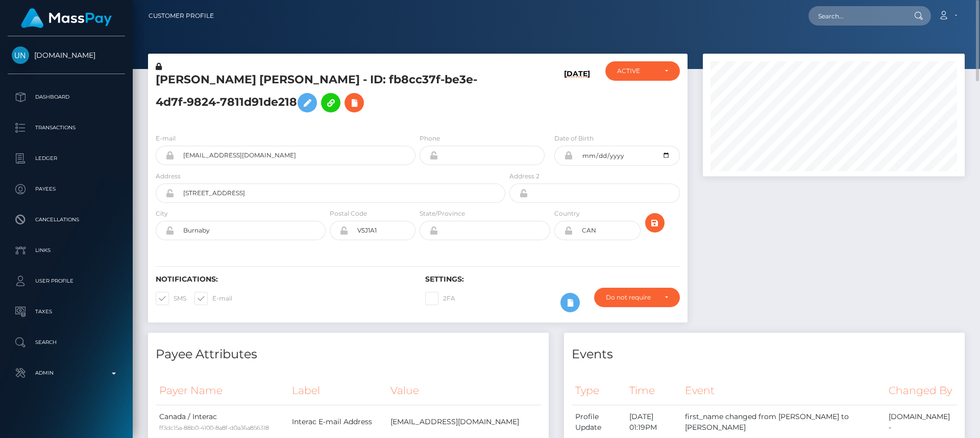
drag, startPoint x: 837, startPoint y: 28, endPoint x: 835, endPoint y: 19, distance: 8.9
click at [835, 19] on nav "Customer Profile Loading... Loading... Account" at bounding box center [557, 16] width 848 height 32
click at [835, 19] on input "text" at bounding box center [857, 15] width 96 height 19
paste input "boyweaves@hotmail.com"
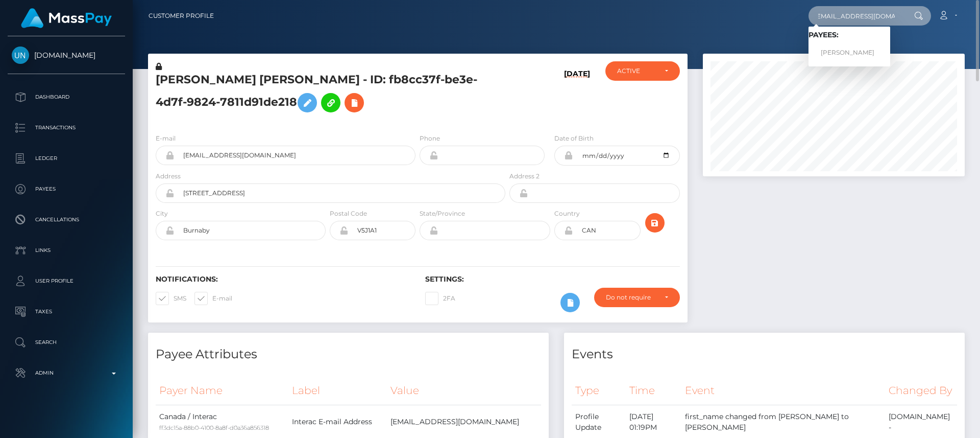
type input "boyweaves@hotmail.com"
click at [831, 47] on link "Christopher Pineau" at bounding box center [850, 52] width 82 height 19
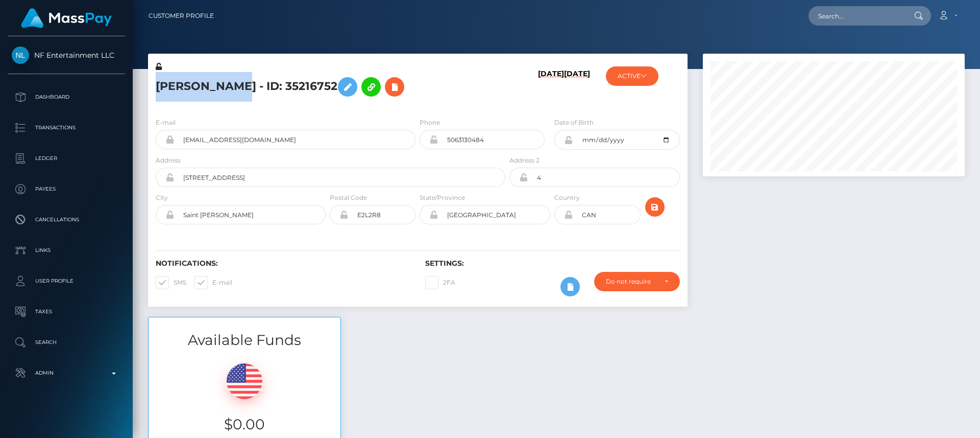
scroll to position [123, 262]
click at [252, 266] on h6 "Notifications:" at bounding box center [283, 263] width 254 height 9
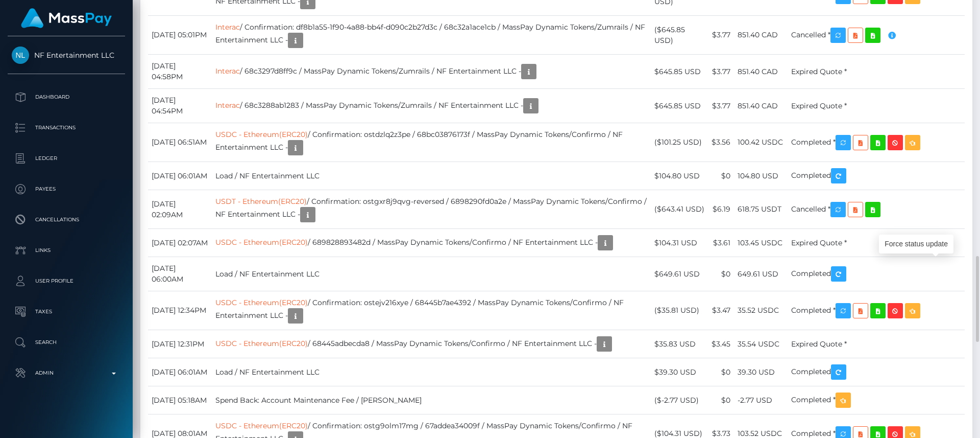
drag, startPoint x: 479, startPoint y: 273, endPoint x: 280, endPoint y: 270, distance: 199.1
copy td "Confirmation: a88eb8e2-0461-4d1c-82fb-6d6dca420bdd"
